Goal: Information Seeking & Learning: Learn about a topic

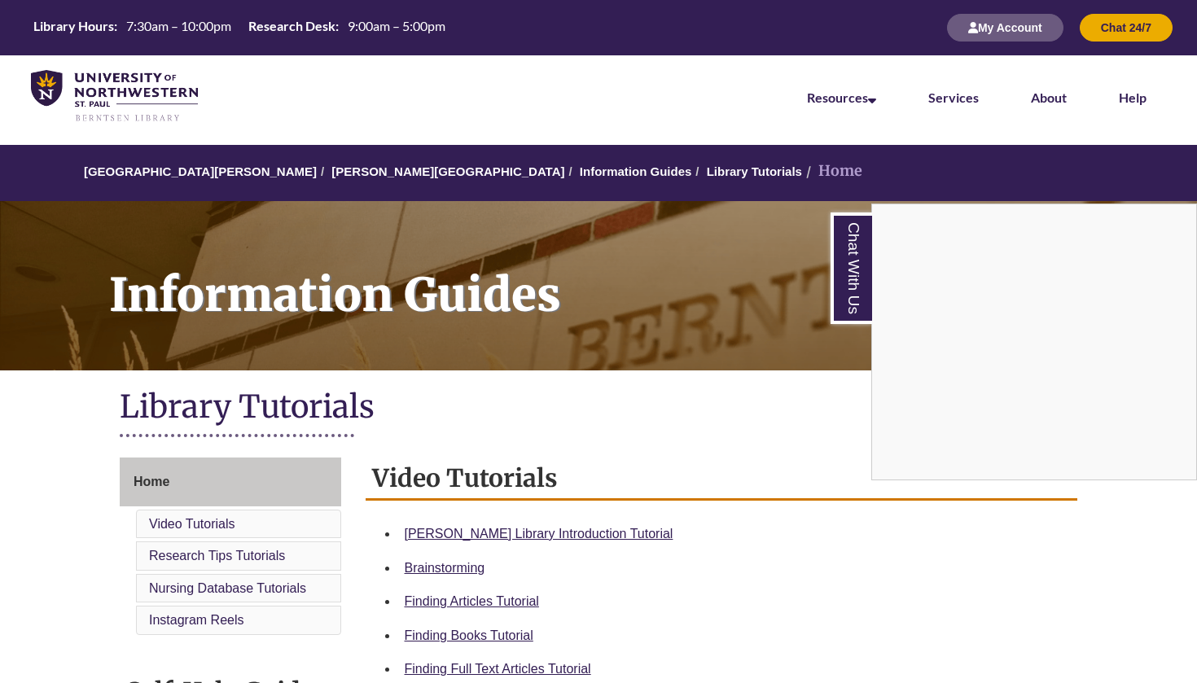
click at [554, 528] on div "Chat With Us" at bounding box center [598, 341] width 1197 height 683
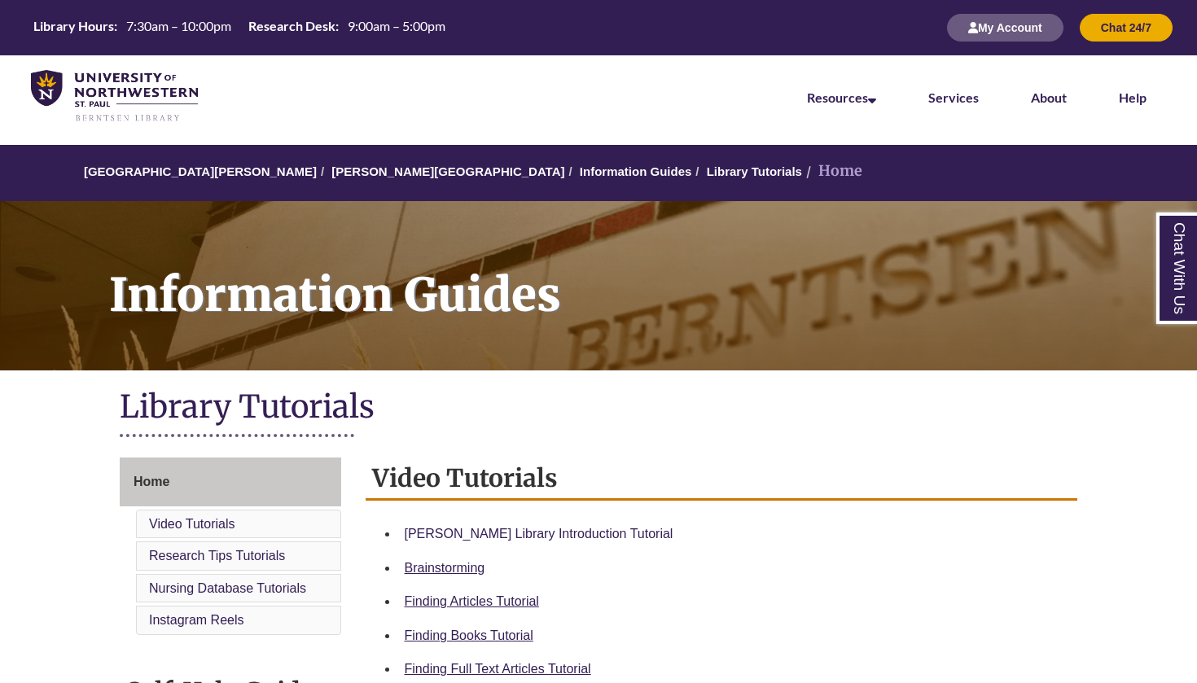
click at [491, 528] on link "Berntsen Library Introduction Tutorial" at bounding box center [539, 534] width 269 height 14
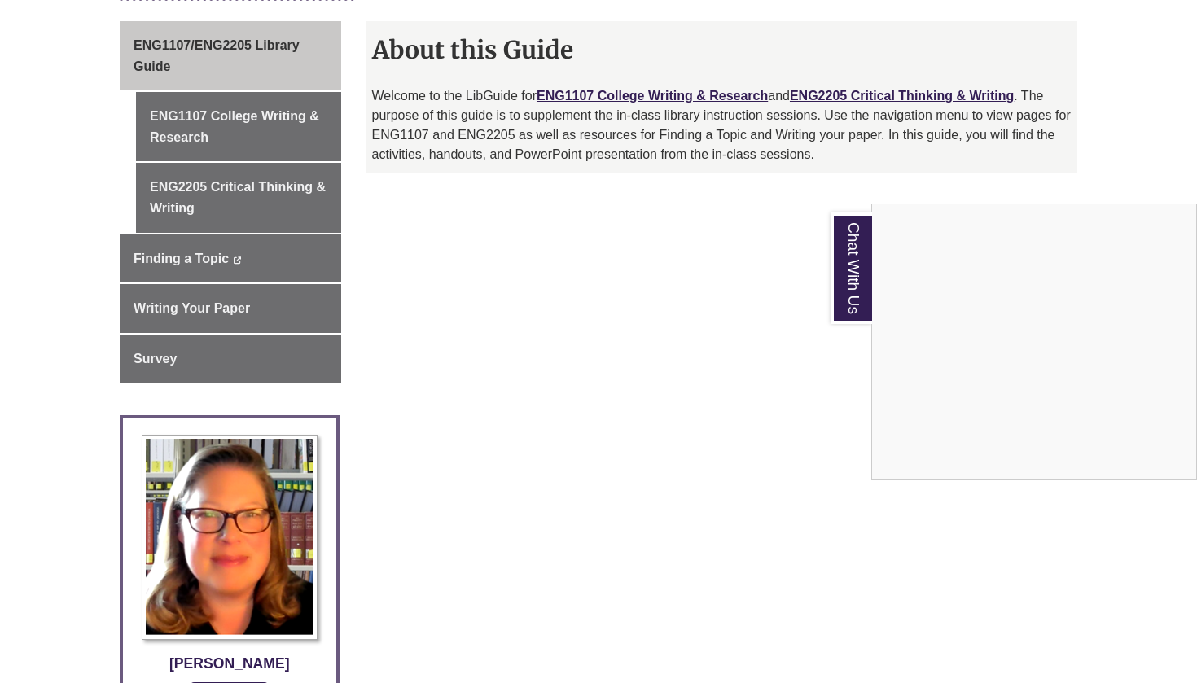
scroll to position [432, 0]
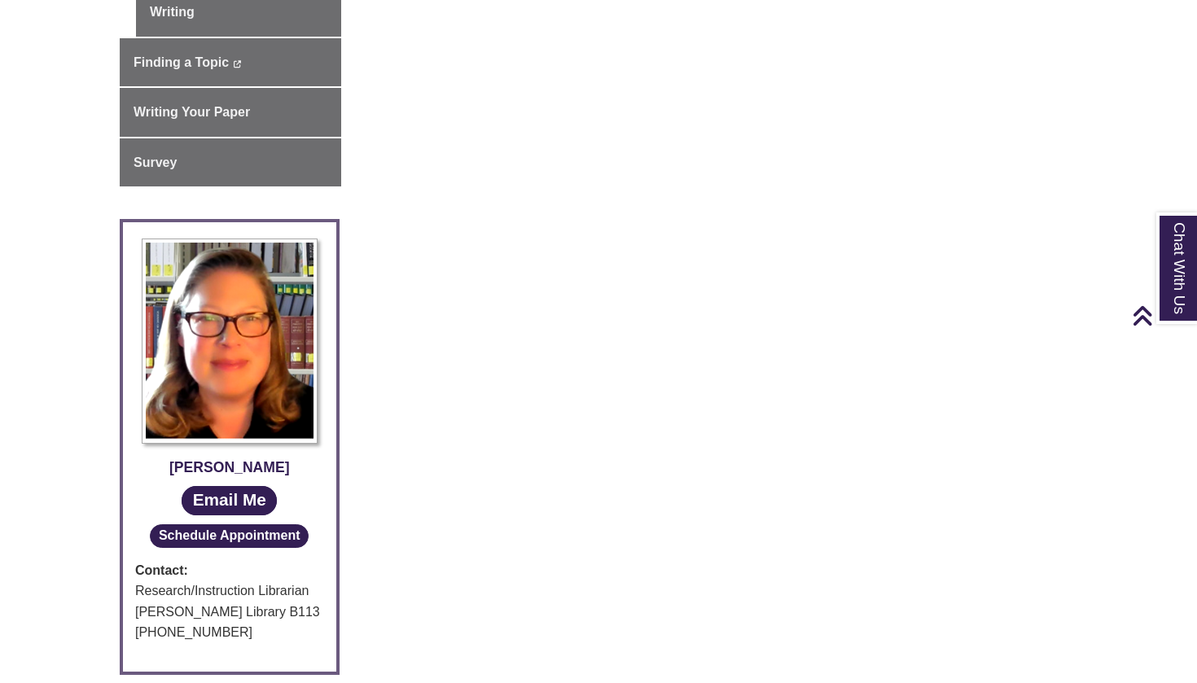
scroll to position [318, 0]
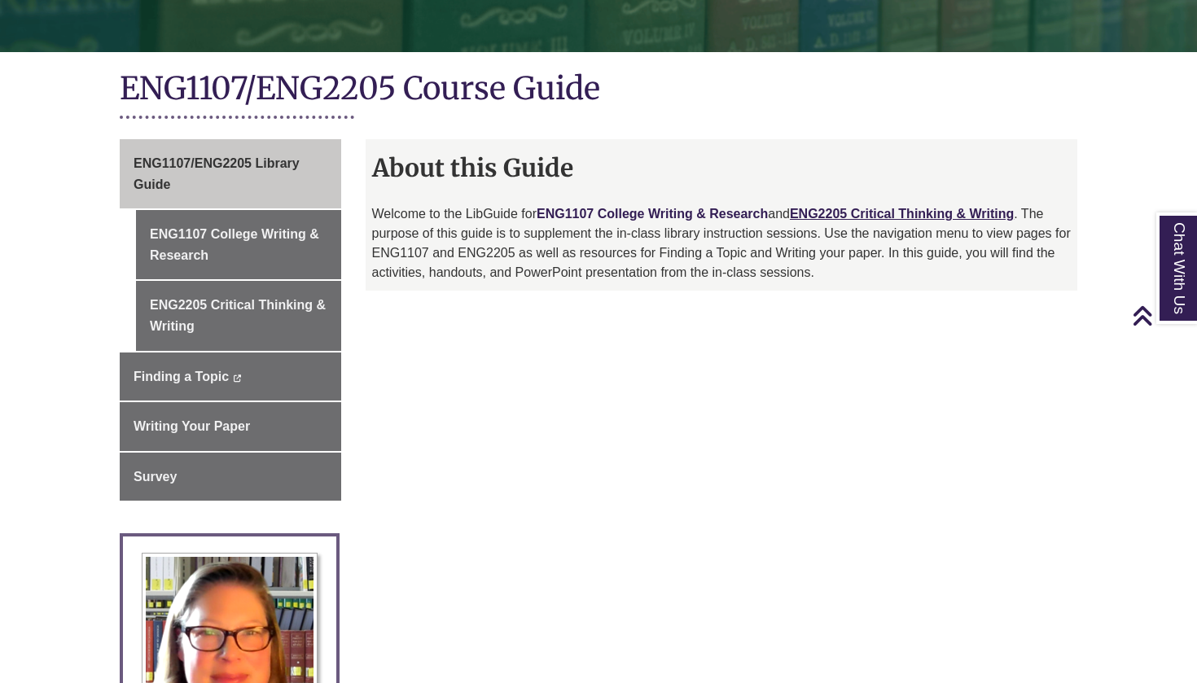
click at [682, 216] on link "ENG1107 College Writing & Research" at bounding box center [652, 214] width 231 height 14
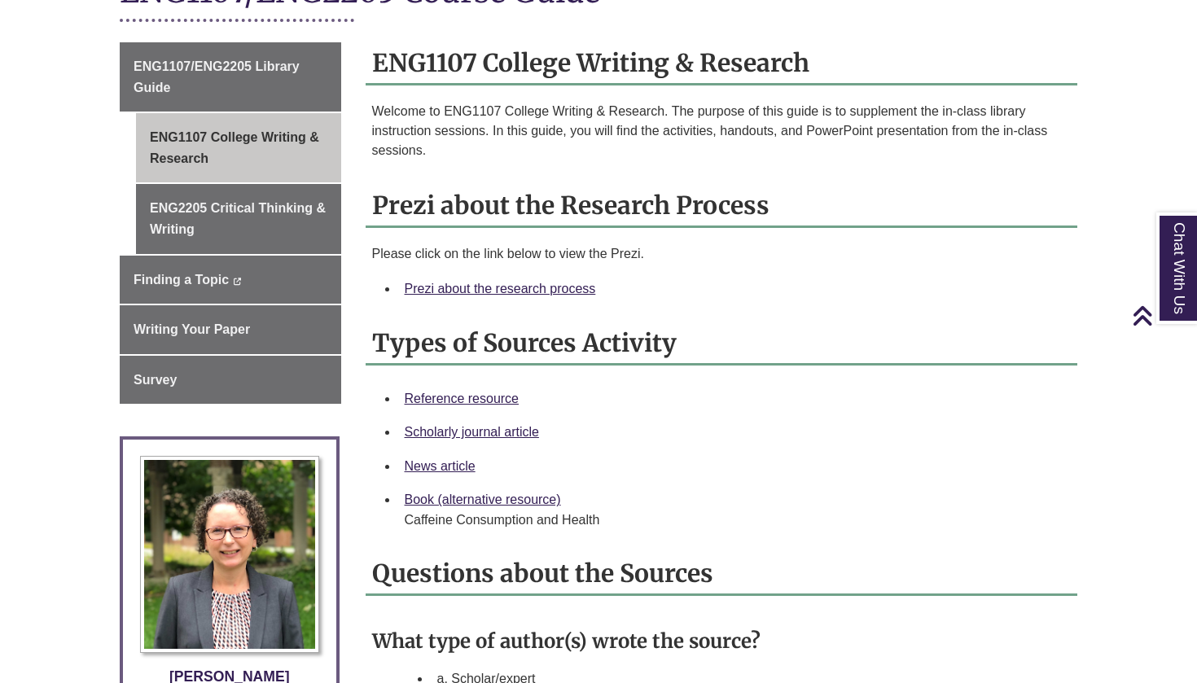
scroll to position [416, 0]
click at [546, 283] on link "Prezi about the research process" at bounding box center [500, 288] width 191 height 14
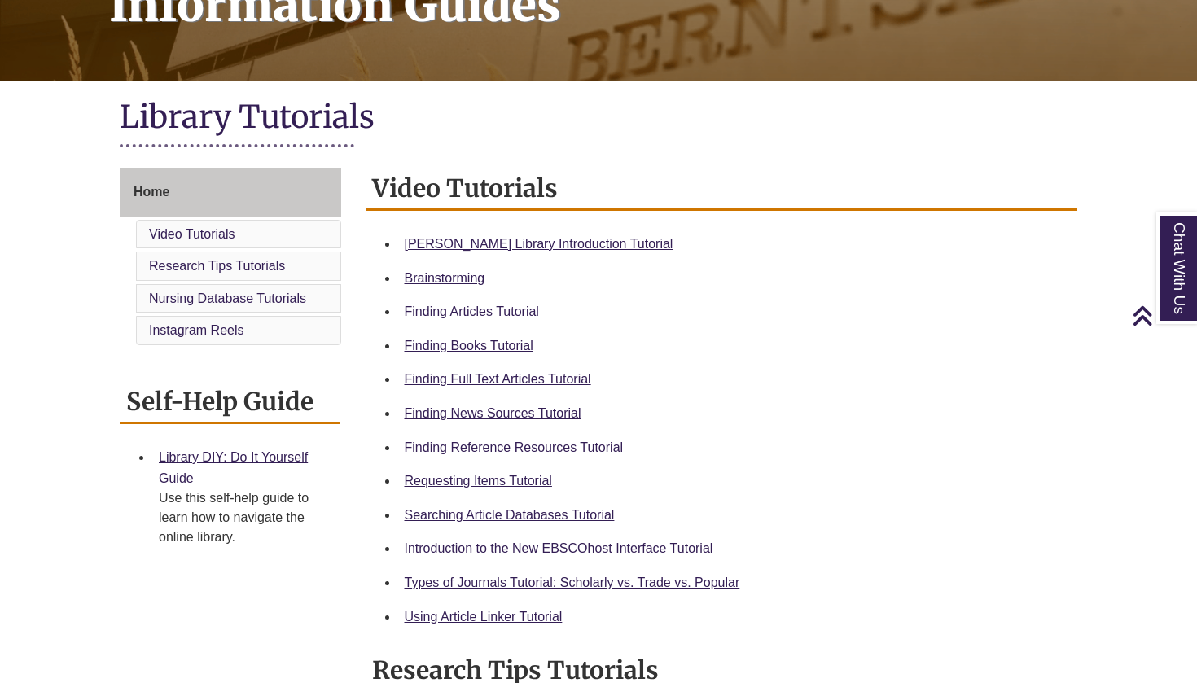
scroll to position [300, 0]
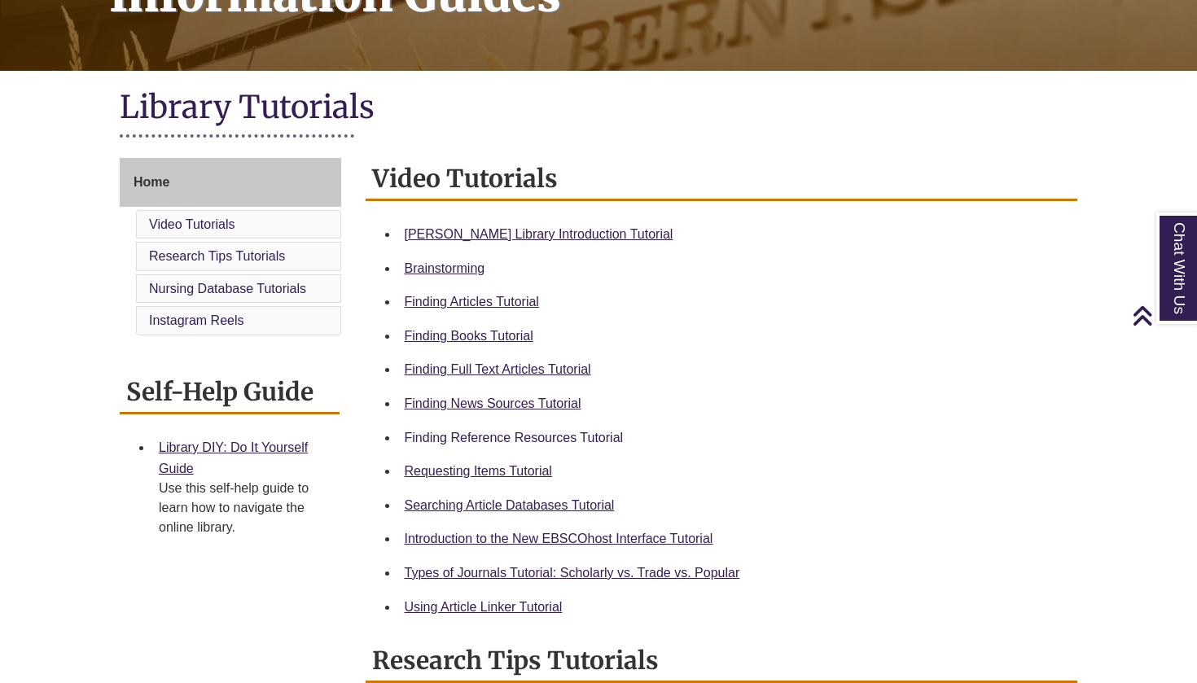
click at [558, 434] on link "Finding Reference Resources Tutorial" at bounding box center [514, 438] width 219 height 14
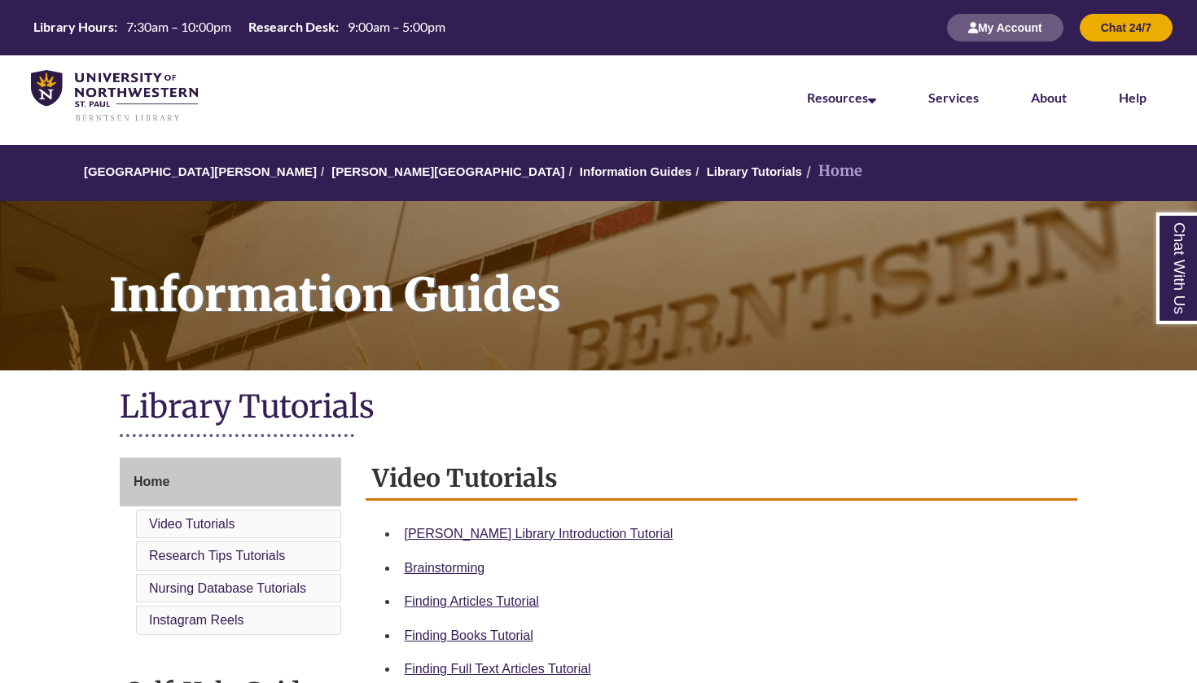
scroll to position [0, 0]
click at [580, 173] on link "Information Guides" at bounding box center [636, 171] width 112 height 14
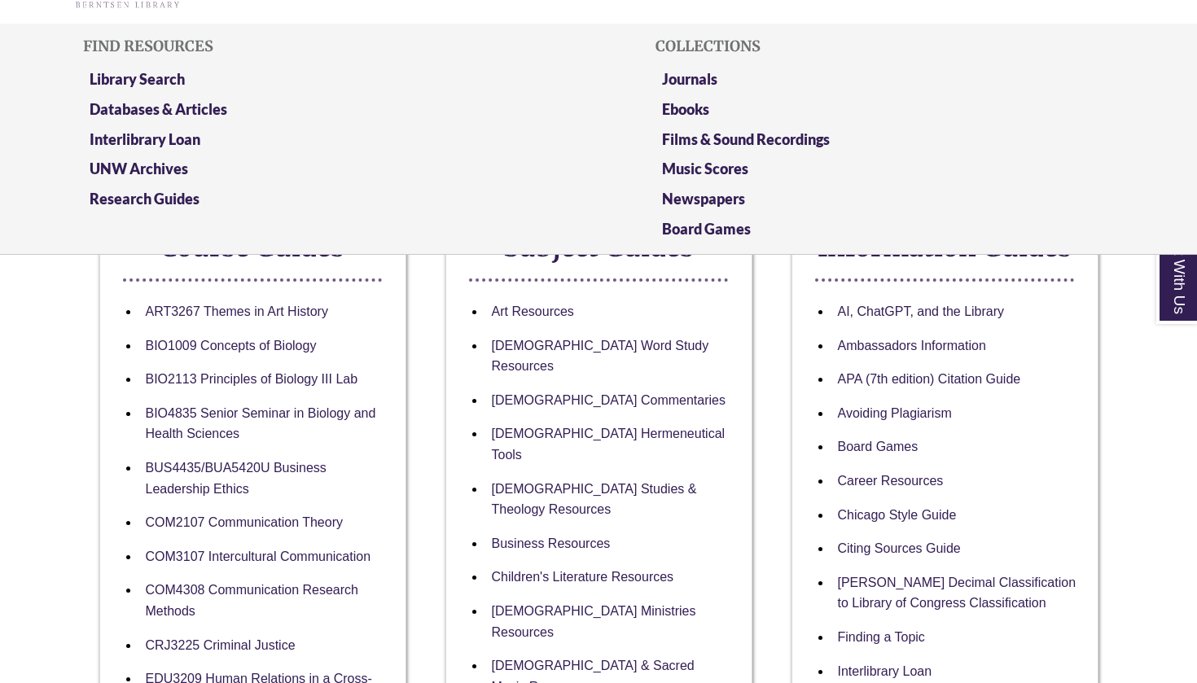
scroll to position [114, 0]
click at [175, 105] on link "Databases & Articles" at bounding box center [159, 109] width 138 height 20
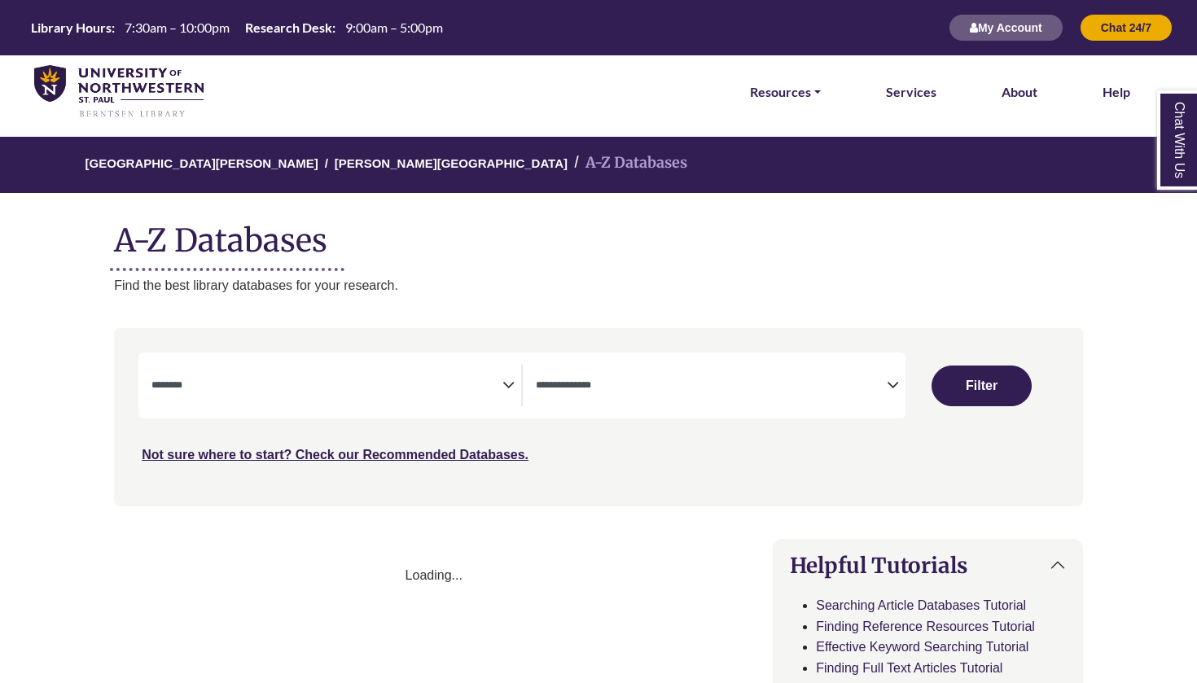
select select "Database Subject Filter"
select select "Database Types Filter"
select select "Database Subject Filter"
select select "Database Types Filter"
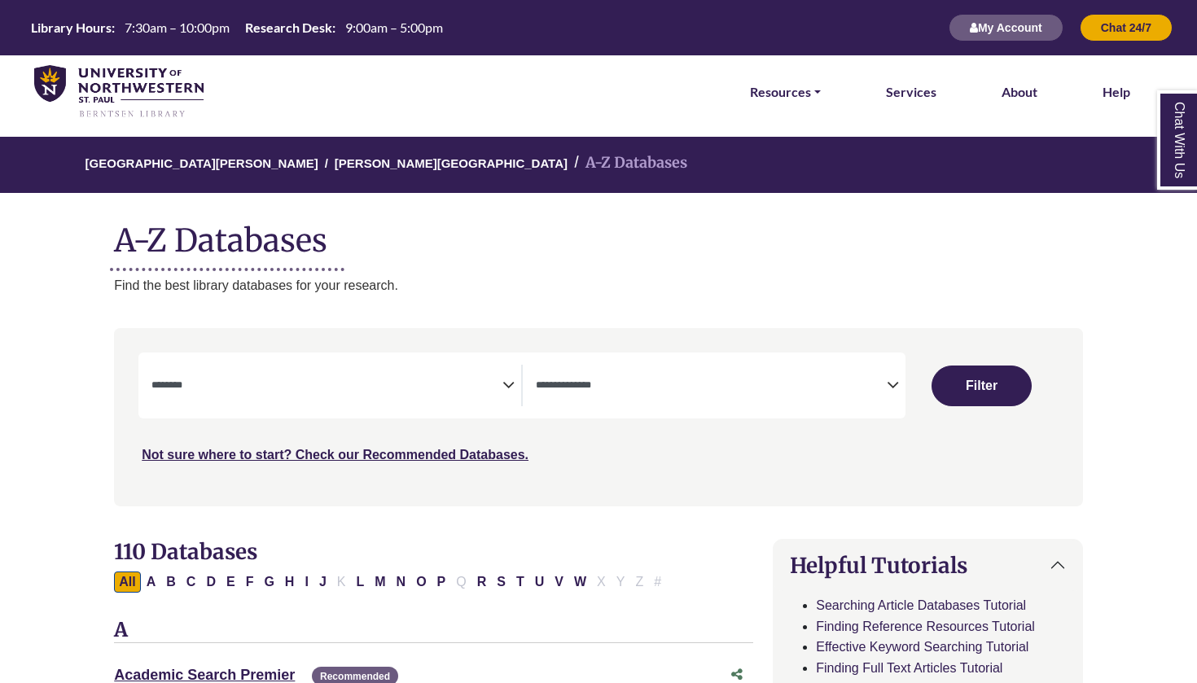
scroll to position [47, 0]
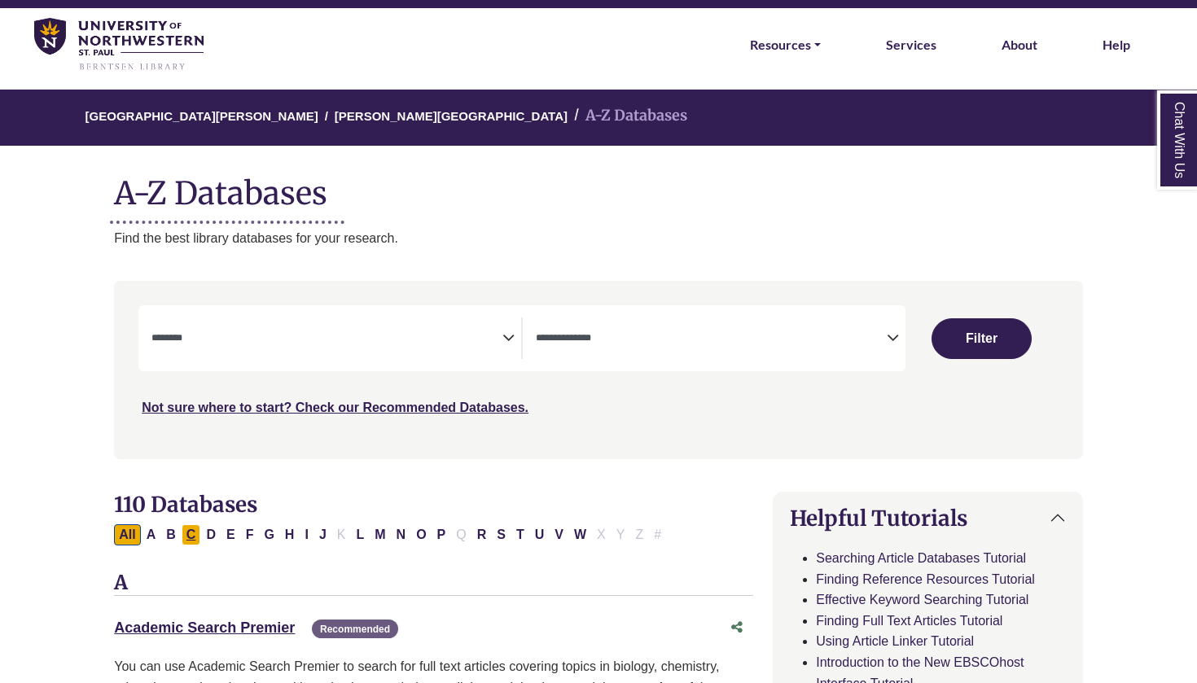
click at [193, 532] on button "C" at bounding box center [192, 534] width 20 height 21
select select "Database Subject Filter"
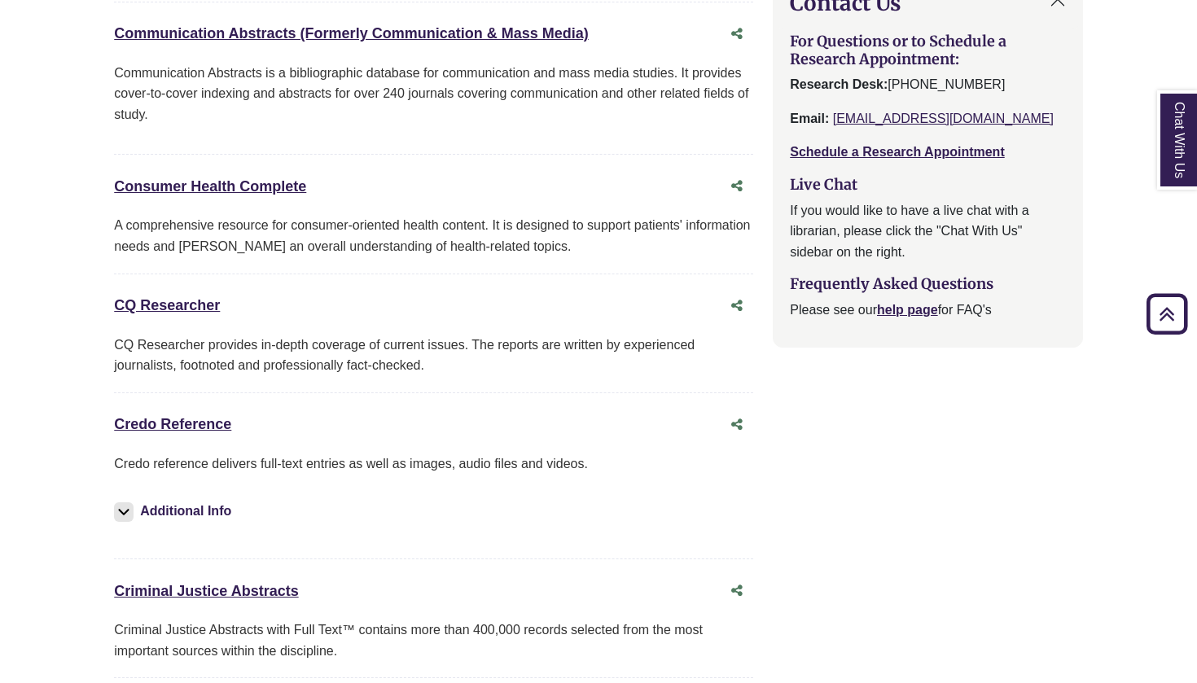
scroll to position [1865, 0]
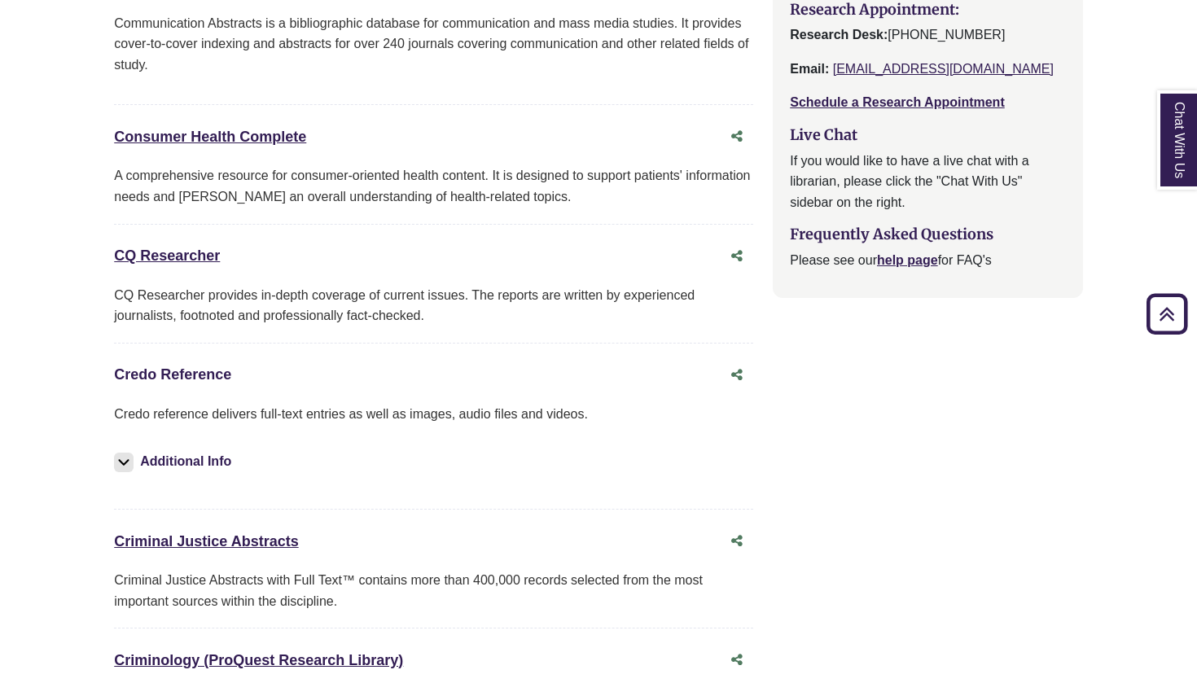
click at [187, 366] on link "Credo Reference This link opens in a new window" at bounding box center [172, 374] width 117 height 16
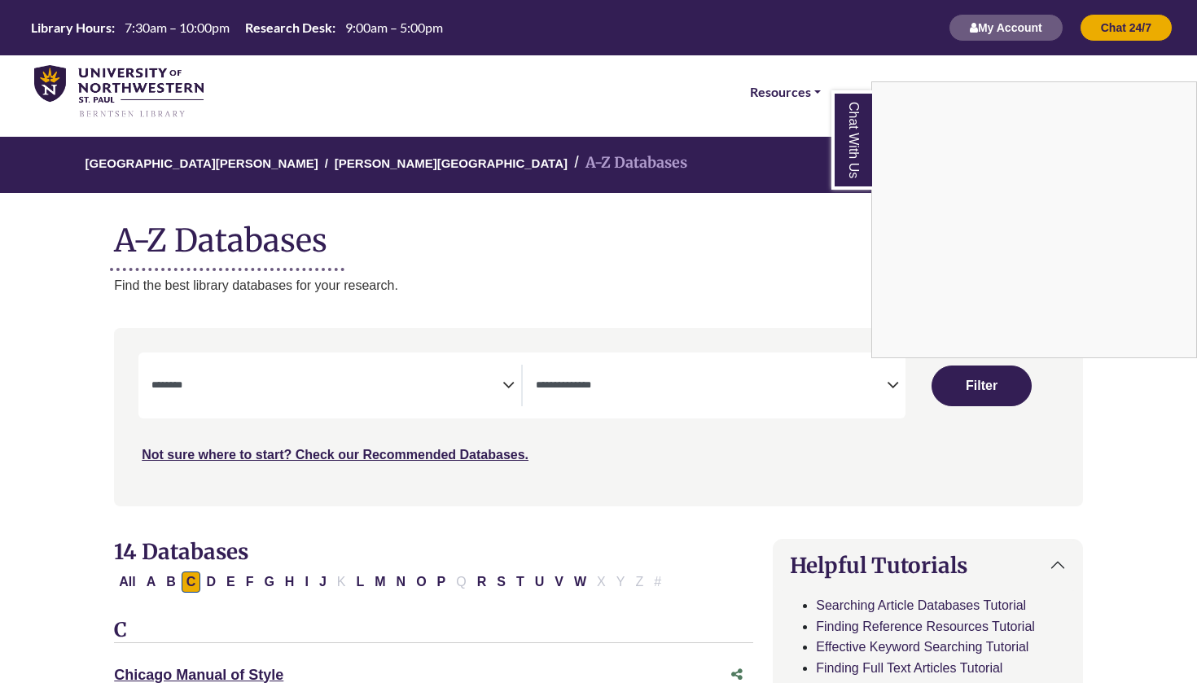
scroll to position [0, 0]
click at [616, 372] on div "Chat With Us" at bounding box center [598, 341] width 1197 height 683
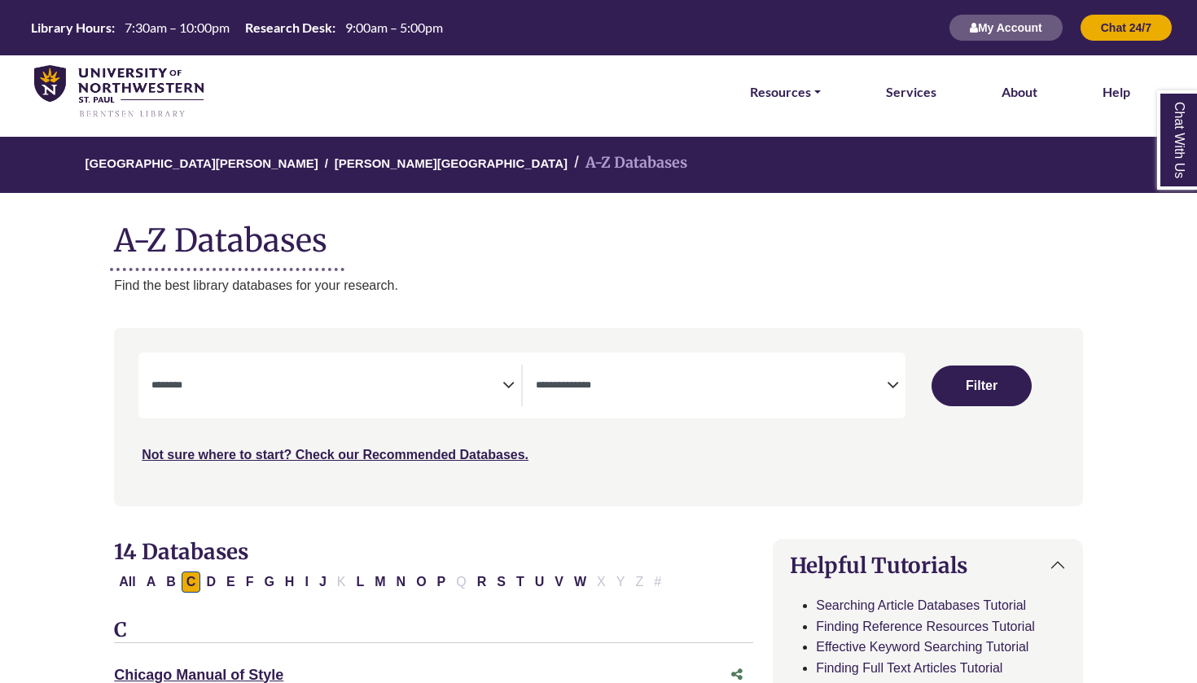
click at [890, 387] on icon "Search filters" at bounding box center [893, 382] width 12 height 24
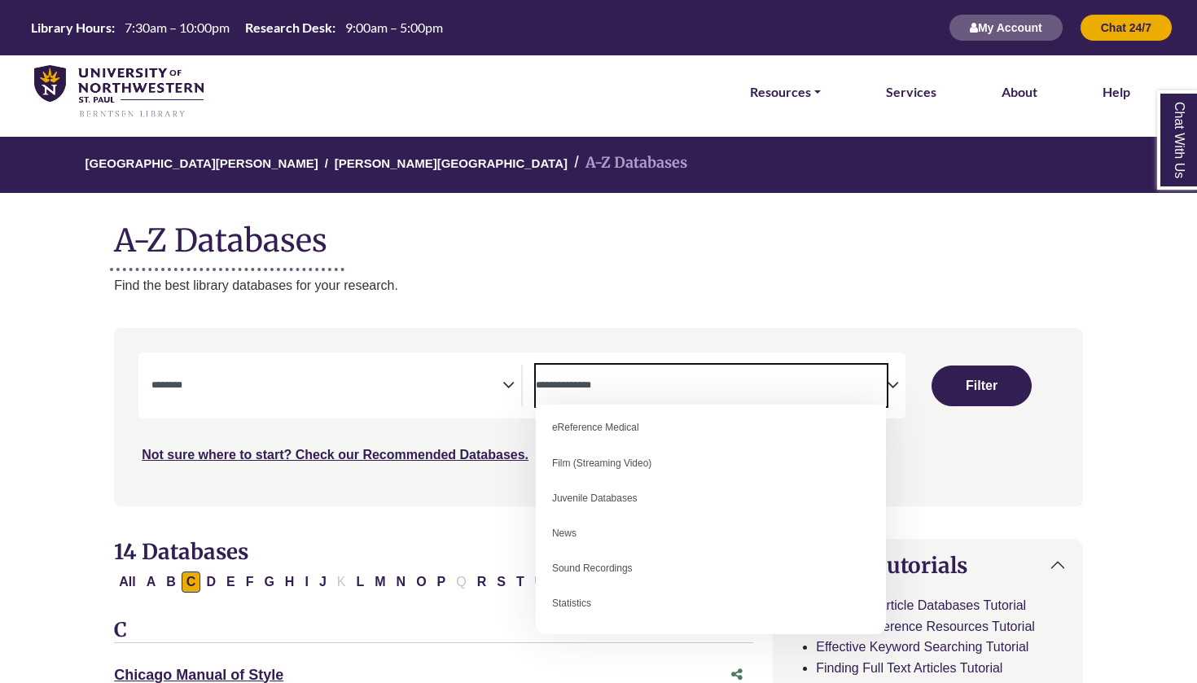
scroll to position [112, 0]
select select "*****"
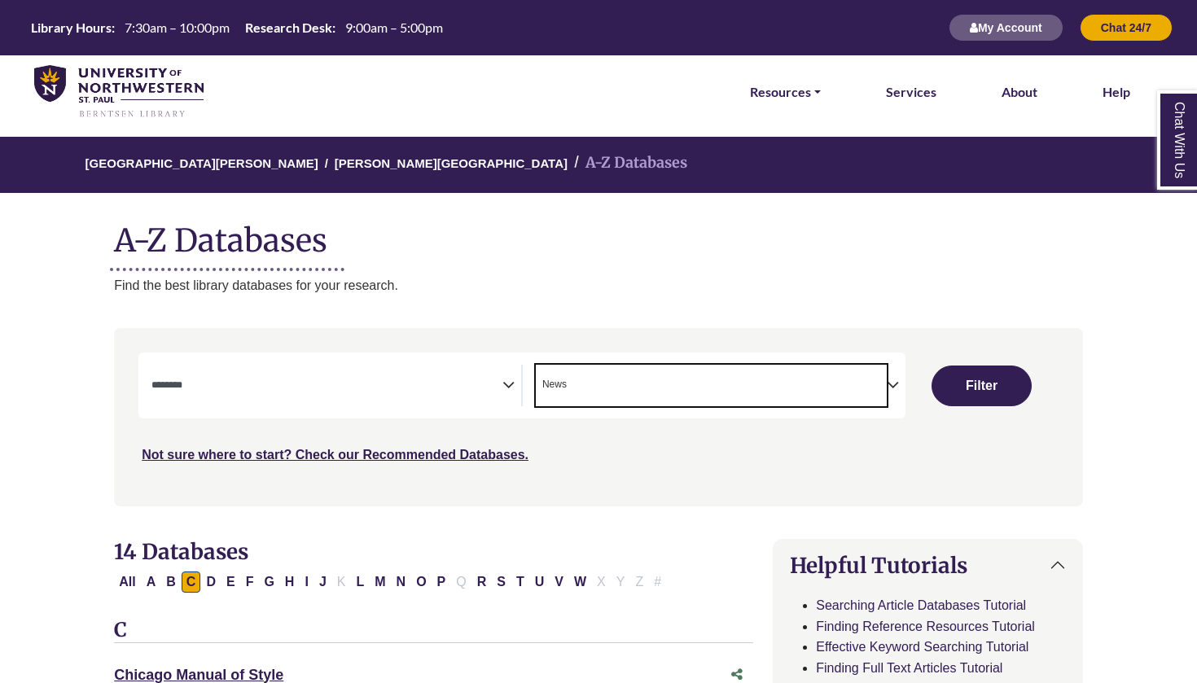
scroll to position [93, 0]
click at [993, 386] on button "Filter" at bounding box center [981, 386] width 100 height 41
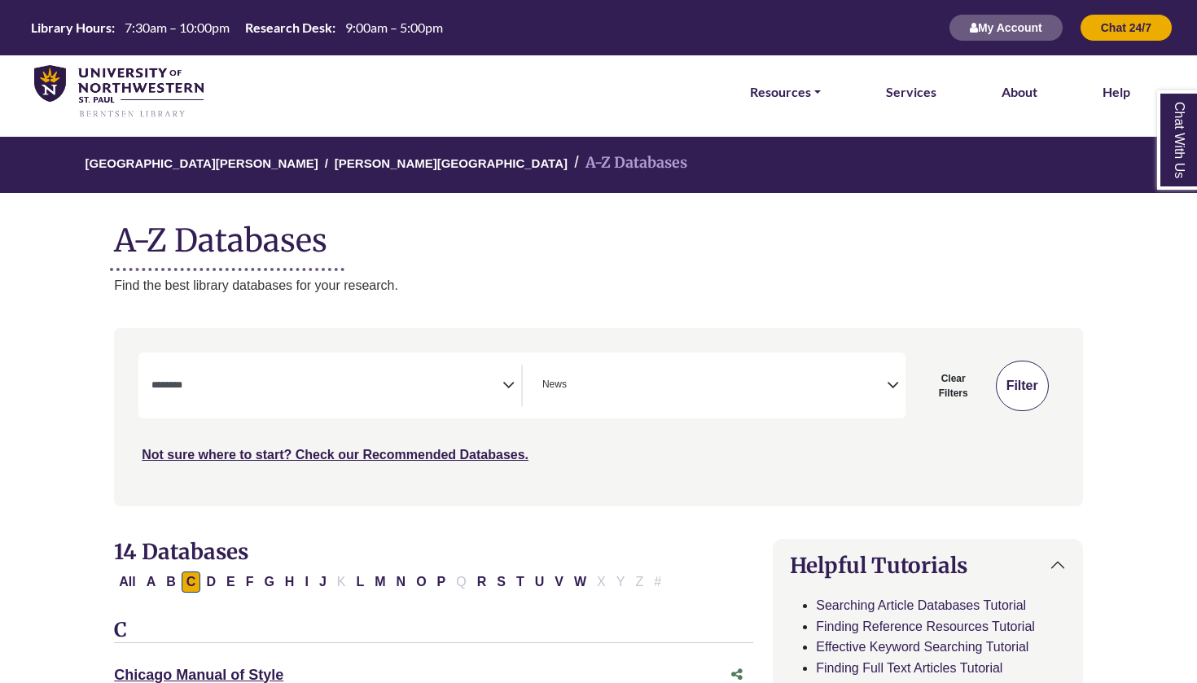
select select "Database Subject Filter"
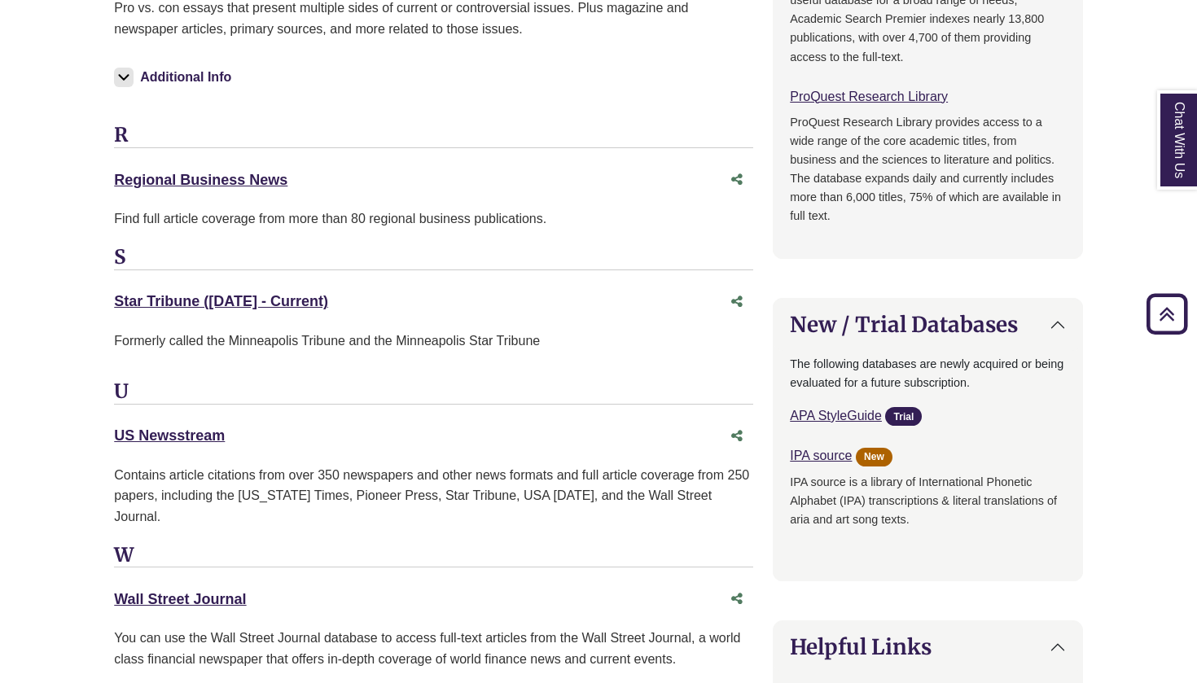
scroll to position [1032, 0]
click at [204, 427] on link "US Newsstream This link opens in a new window" at bounding box center [169, 435] width 111 height 16
